Goal: Information Seeking & Learning: Learn about a topic

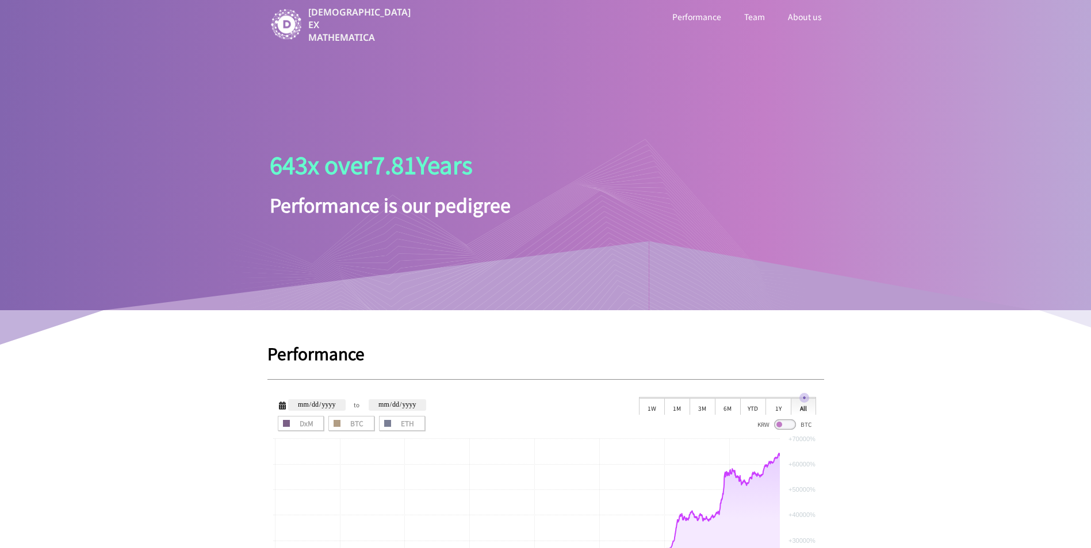
click at [703, 14] on link "Performance" at bounding box center [696, 16] width 53 height 15
click at [753, 10] on link "Team" at bounding box center [754, 16] width 25 height 15
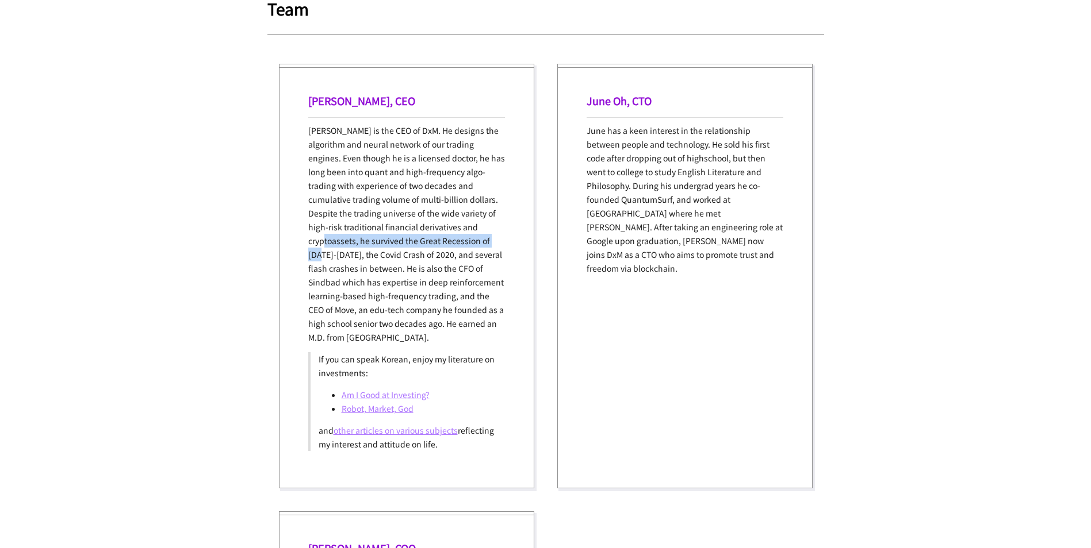
click at [321, 249] on p "[PERSON_NAME] is the CEO of DxM. He designs the algorithm and neural network of…" at bounding box center [406, 234] width 197 height 221
click at [382, 393] on link "Am I Good at Investing?" at bounding box center [385, 394] width 88 height 11
click at [390, 412] on link "Robot, Market, God" at bounding box center [377, 408] width 72 height 11
click at [368, 431] on link "other articles on various subjects" at bounding box center [395, 430] width 124 height 11
